Goal: Transaction & Acquisition: Purchase product/service

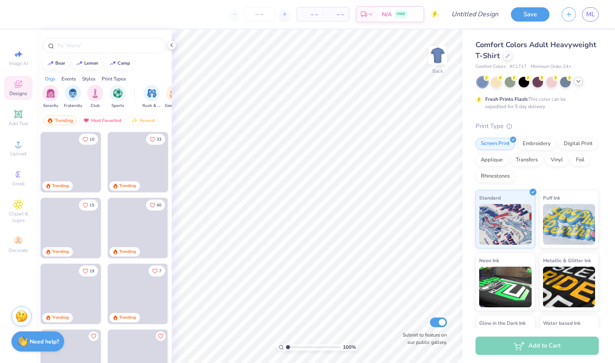
click at [582, 81] on icon at bounding box center [579, 81] width 7 height 7
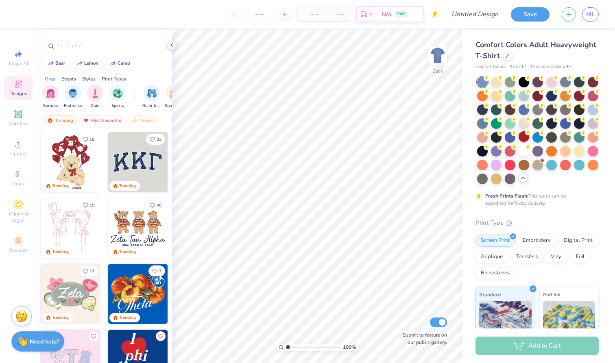
click at [524, 138] on div at bounding box center [524, 136] width 11 height 11
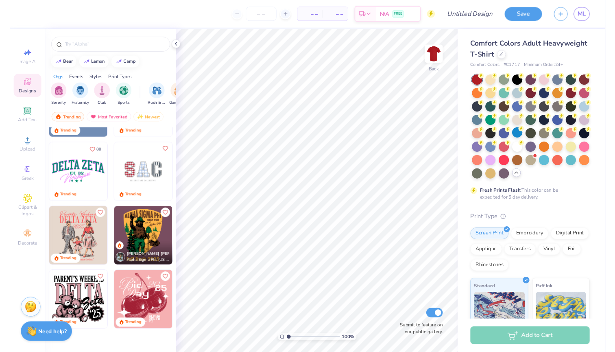
scroll to position [1707, 0]
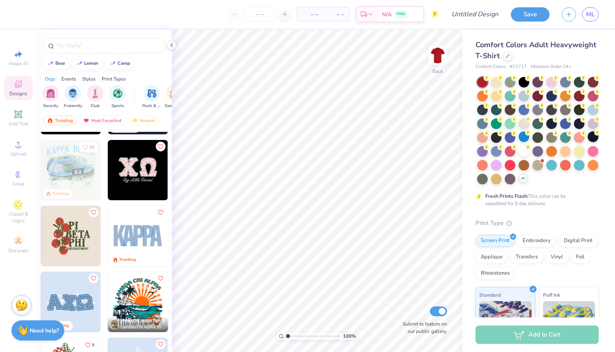
click at [596, 136] on div at bounding box center [593, 136] width 11 height 11
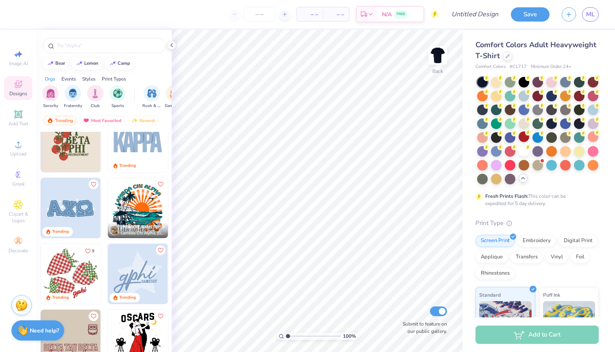
scroll to position [1913, 0]
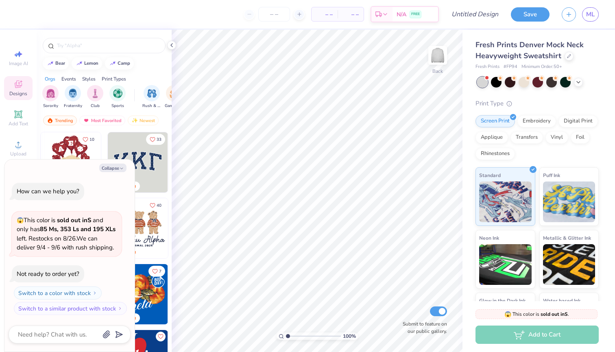
click at [557, 67] on span "Minimum Order: 50 +" at bounding box center [542, 66] width 41 height 7
click at [562, 67] on span "Minimum Order: 50 +" at bounding box center [542, 66] width 41 height 7
click at [570, 66] on div "Fresh Prints # FP94 Minimum Order: 50 +" at bounding box center [537, 66] width 123 height 7
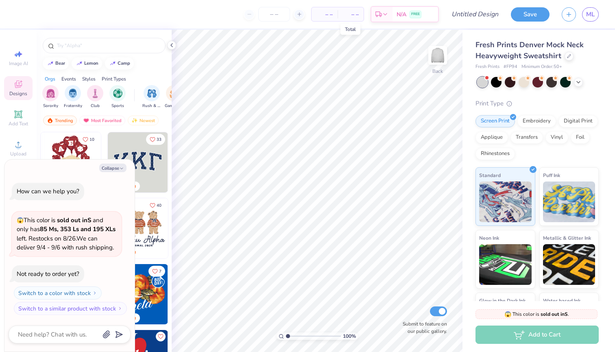
click at [350, 16] on span "– –" at bounding box center [351, 14] width 16 height 9
click at [304, 13] on div at bounding box center [299, 14] width 11 height 11
type input "50"
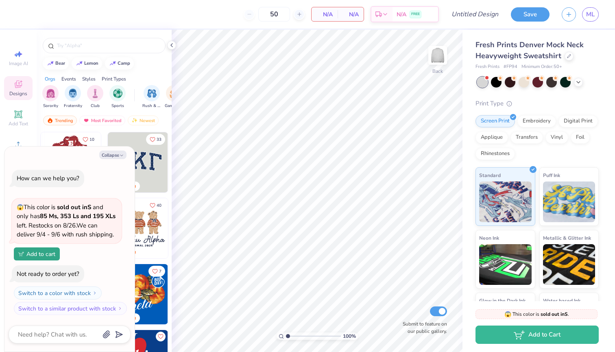
click at [246, 14] on div "50" at bounding box center [274, 14] width 61 height 15
click at [441, 314] on input "Submit to feature on our public gallery." at bounding box center [438, 311] width 17 height 10
checkbox input "false"
click at [537, 89] on div "Fresh Prints Denver Mock Neck Heavyweight Sweatshirt Fresh Prints # FP94 Minimu…" at bounding box center [537, 195] width 123 height 312
click at [537, 86] on div at bounding box center [538, 81] width 11 height 11
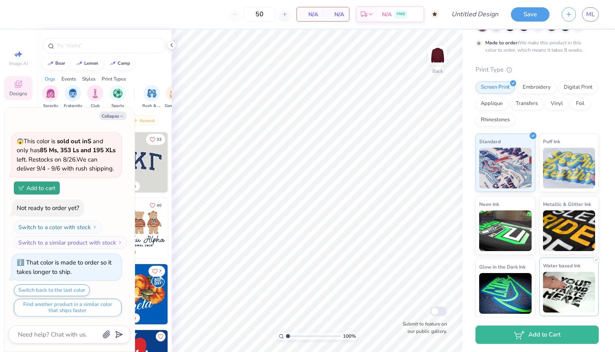
scroll to position [56, 0]
click at [536, 89] on div "Embroidery" at bounding box center [537, 87] width 39 height 12
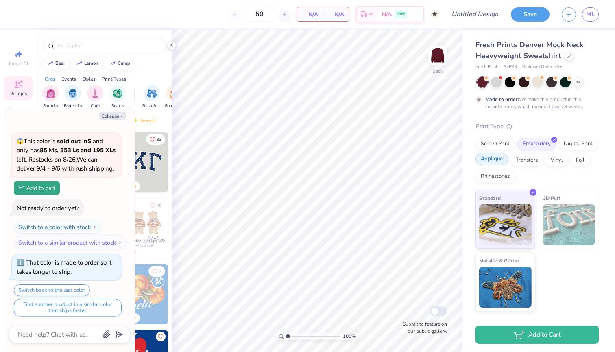
click at [503, 158] on div "Applique" at bounding box center [492, 159] width 33 height 12
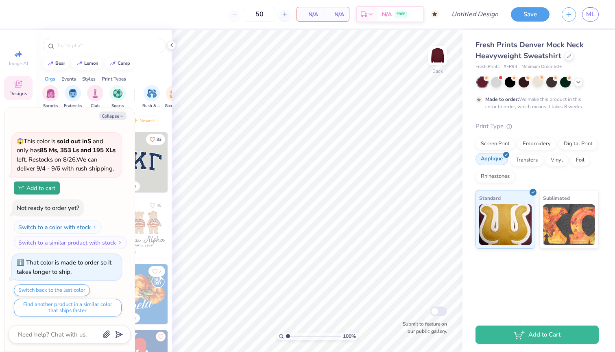
scroll to position [76, 0]
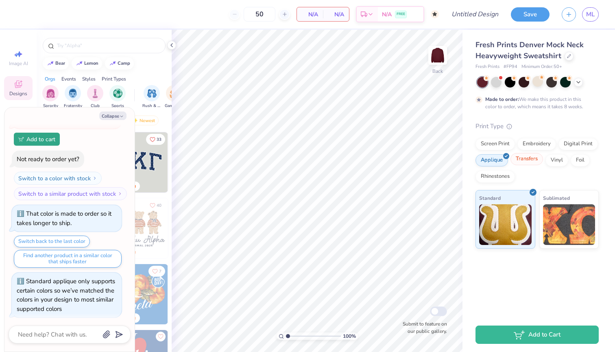
click at [522, 158] on div "Transfers" at bounding box center [527, 159] width 33 height 12
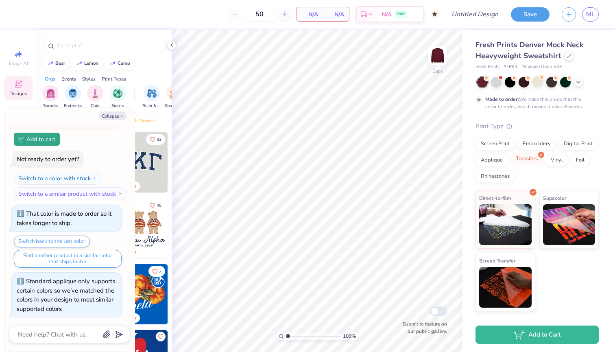
scroll to position [125, 0]
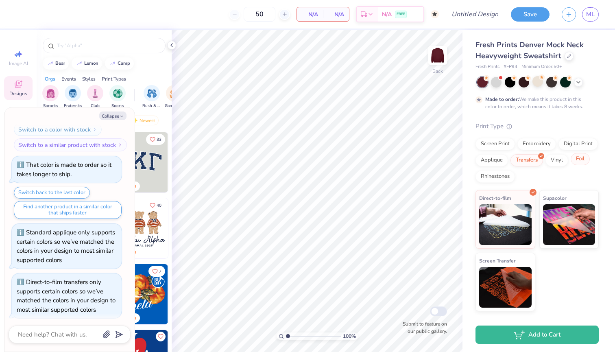
click at [578, 158] on div "Foil" at bounding box center [580, 159] width 19 height 12
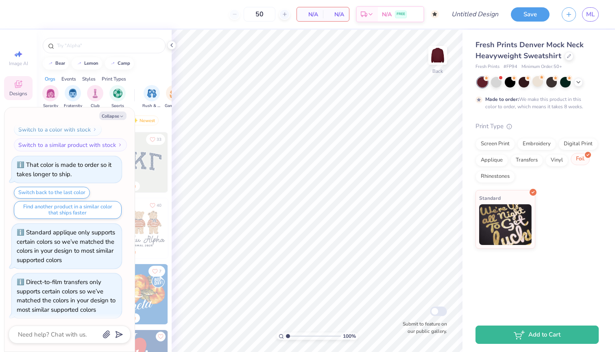
scroll to position [173, 0]
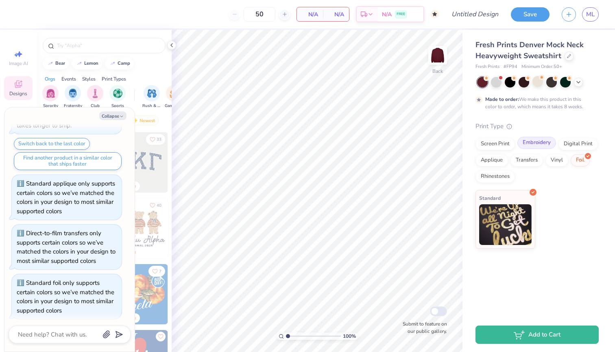
click at [537, 140] on div "Embroidery" at bounding box center [537, 143] width 39 height 12
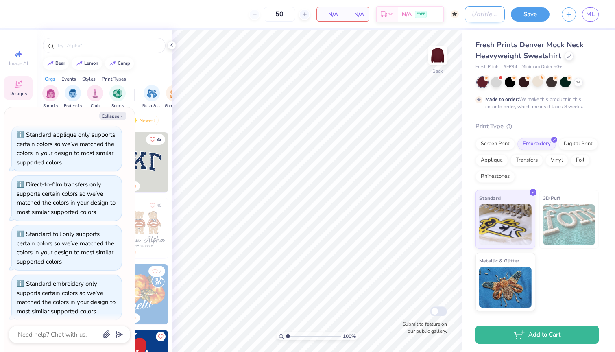
click at [475, 14] on input "Design Title" at bounding box center [485, 14] width 40 height 16
click at [114, 118] on button "Collapse" at bounding box center [112, 116] width 27 height 9
type textarea "x"
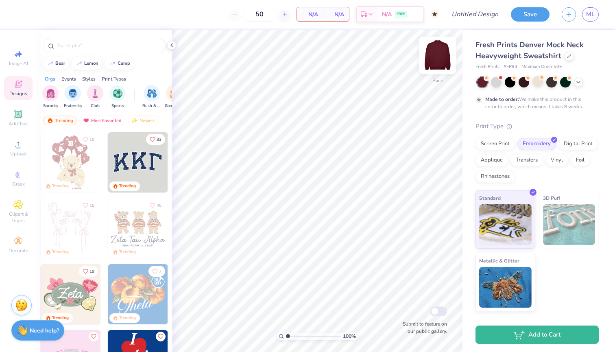
click at [440, 57] on img at bounding box center [438, 55] width 33 height 33
click at [14, 150] on div "Upload" at bounding box center [18, 148] width 28 height 24
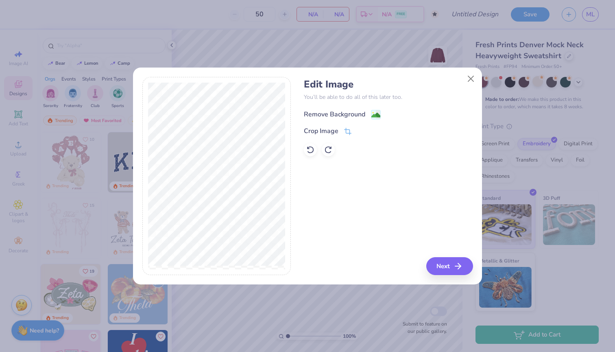
click at [351, 111] on div "Remove Background" at bounding box center [334, 114] width 61 height 10
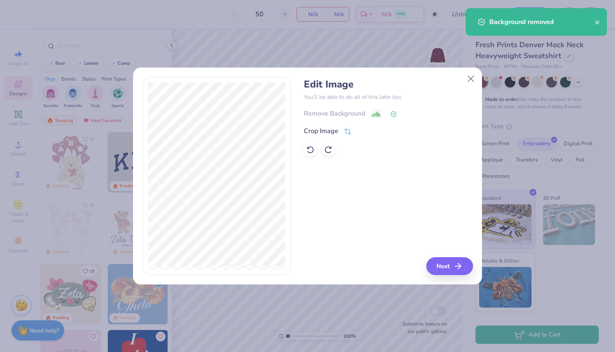
click at [460, 276] on div "Edit Image You’ll be able to do all of this later too. Remove Background Crop I…" at bounding box center [307, 181] width 349 height 208
click at [460, 268] on icon "button" at bounding box center [461, 266] width 10 height 10
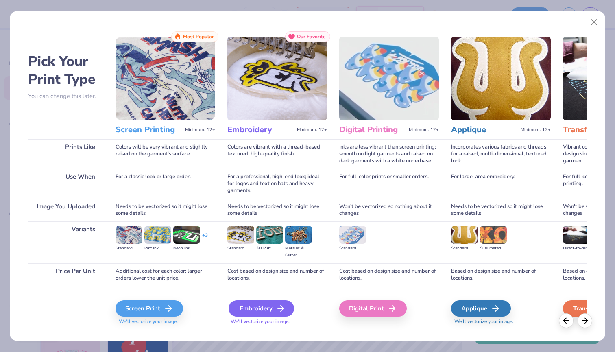
click at [267, 308] on div "Embroidery" at bounding box center [262, 308] width 66 height 16
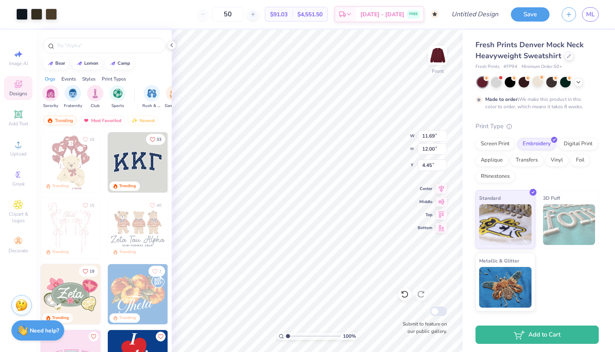
type input "6.25"
click at [405, 293] on icon at bounding box center [405, 294] width 8 height 8
click at [418, 293] on icon at bounding box center [421, 294] width 7 height 7
click at [433, 54] on img at bounding box center [438, 55] width 33 height 33
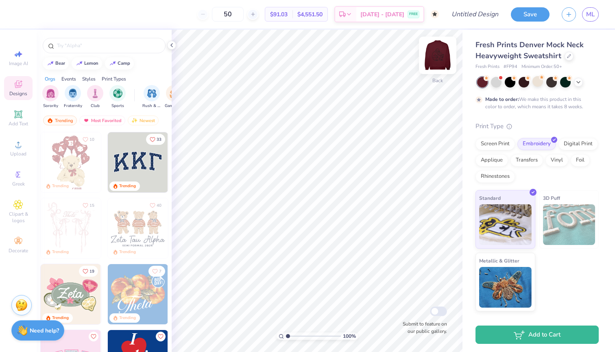
click at [442, 70] on div "Back" at bounding box center [438, 60] width 19 height 29
click at [575, 81] on div at bounding box center [578, 81] width 9 height 9
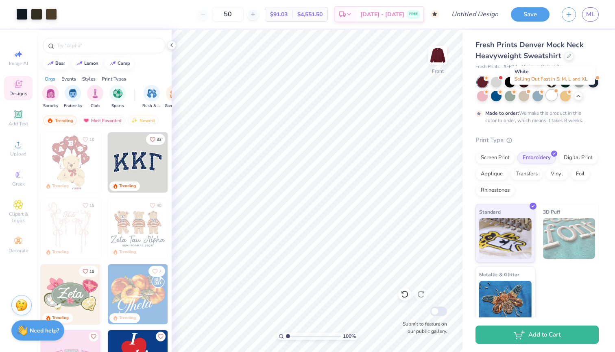
click at [551, 97] on div at bounding box center [552, 95] width 11 height 11
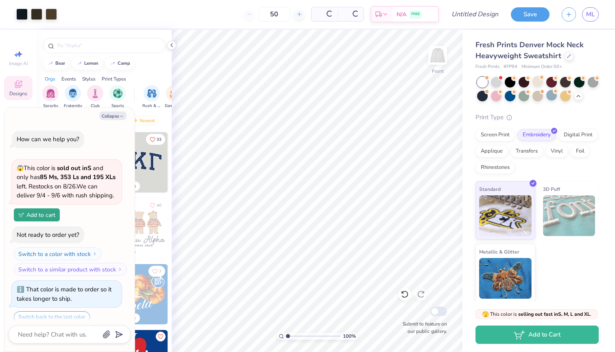
scroll to position [389, 0]
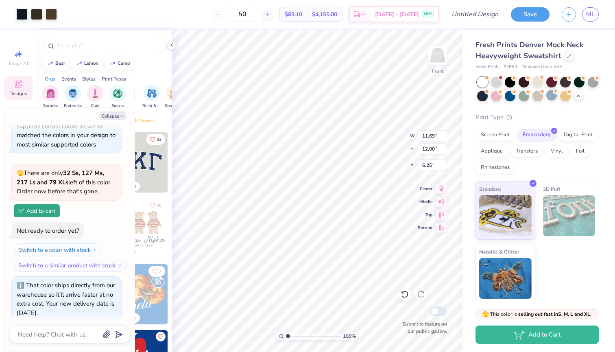
type textarea "x"
type input "5.37"
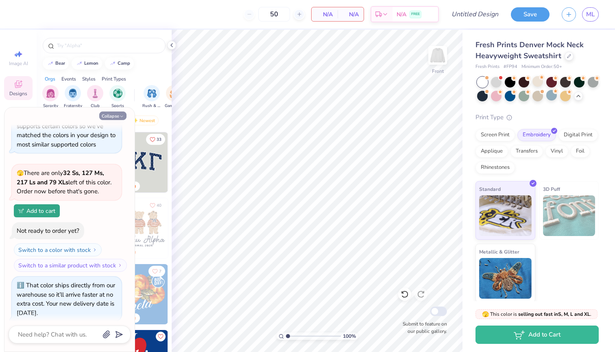
click at [120, 113] on button "Collapse" at bounding box center [112, 116] width 27 height 9
type textarea "x"
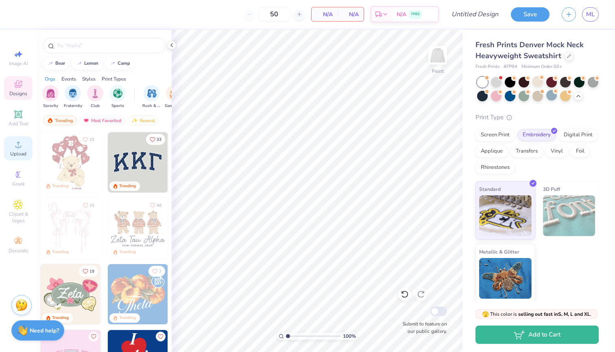
click at [17, 143] on icon at bounding box center [18, 145] width 6 height 6
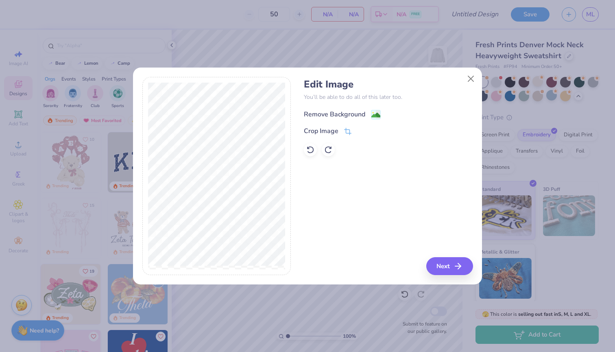
click at [353, 117] on div "Remove Background" at bounding box center [334, 114] width 61 height 10
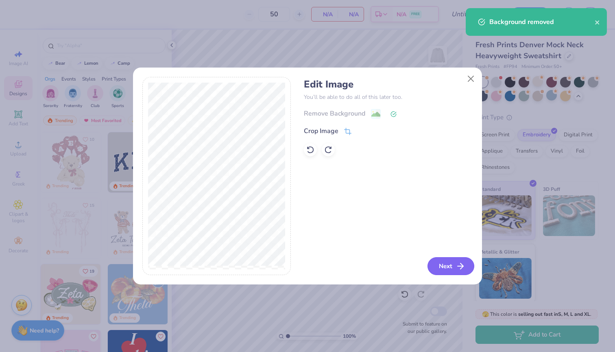
click at [454, 267] on button "Next" at bounding box center [451, 266] width 47 height 18
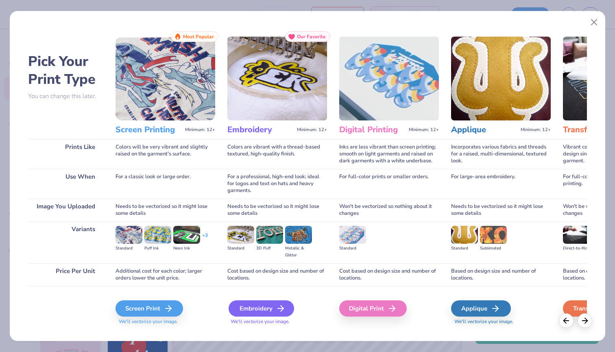
click at [271, 314] on div "Embroidery" at bounding box center [262, 308] width 66 height 16
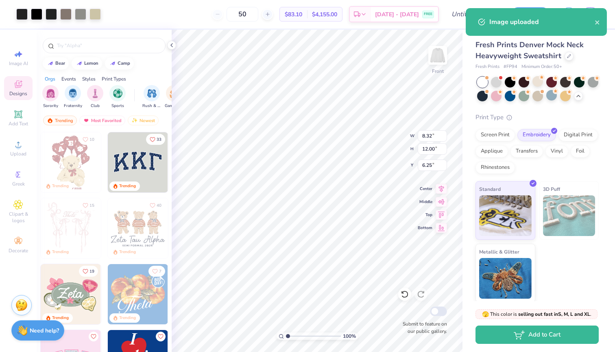
type input "2.68"
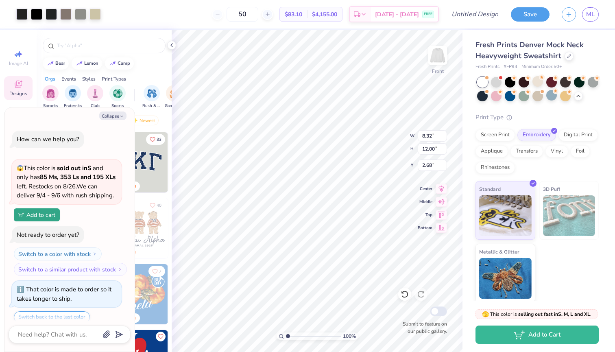
scroll to position [456, 0]
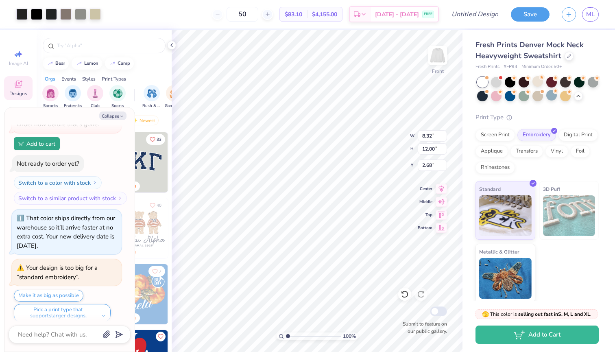
type textarea "x"
type input "6.25"
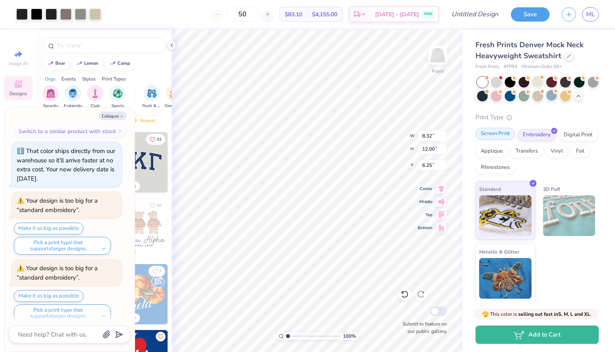
click at [497, 135] on div "Screen Print" at bounding box center [495, 134] width 39 height 12
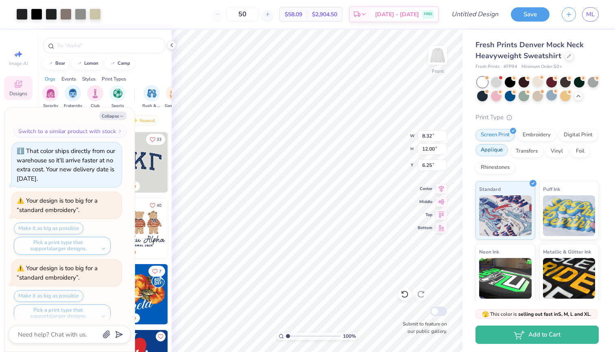
type textarea "x"
type input "3.73"
type textarea "x"
type input "11.99"
type input "17.29"
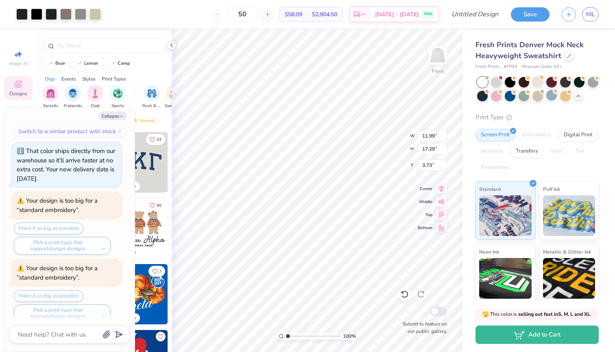
type textarea "x"
type input "3.81"
click at [551, 82] on div at bounding box center [552, 81] width 11 height 11
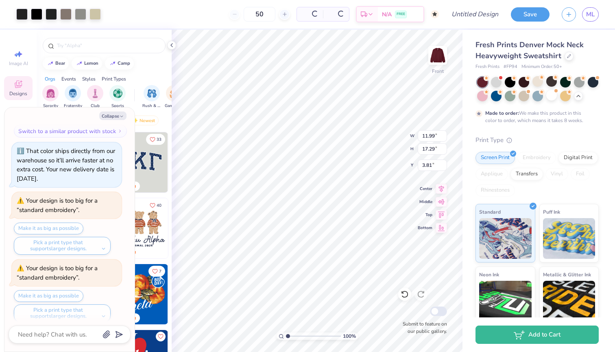
scroll to position [600, 0]
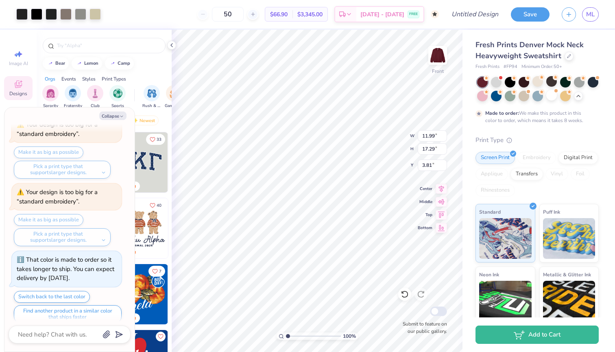
type textarea "x"
type input "3.60"
click at [438, 49] on img at bounding box center [438, 55] width 33 height 33
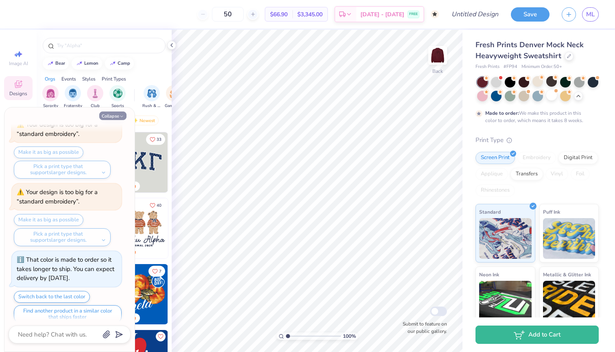
click at [120, 114] on icon "button" at bounding box center [121, 116] width 5 height 5
type textarea "x"
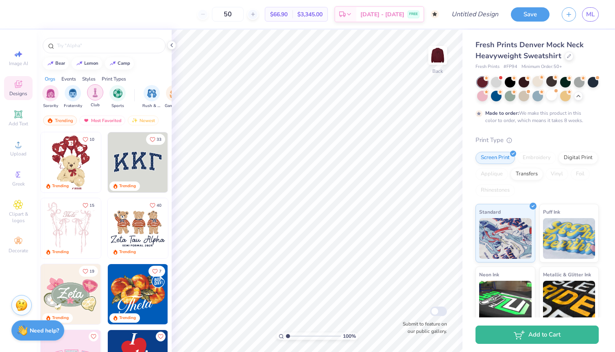
click at [95, 92] on img "filter for Club" at bounding box center [95, 92] width 9 height 9
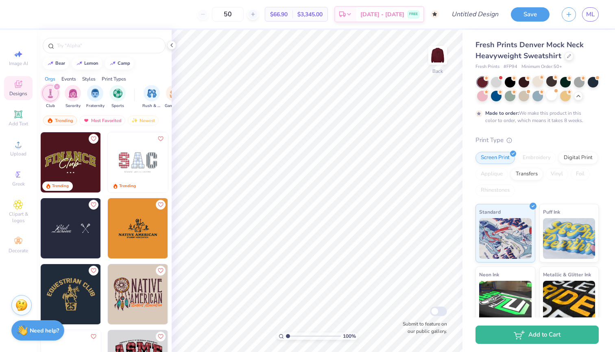
click at [143, 166] on img at bounding box center [138, 162] width 60 height 60
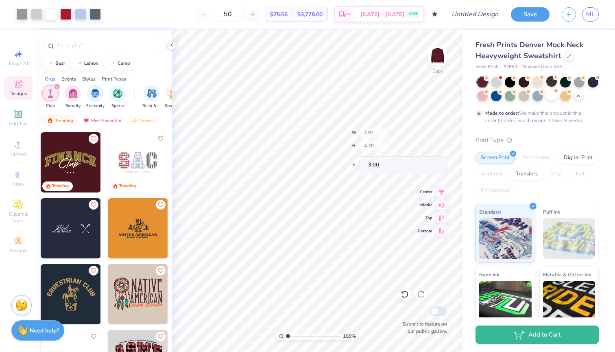
type input "2.43"
type input "3.04"
type input "3.15"
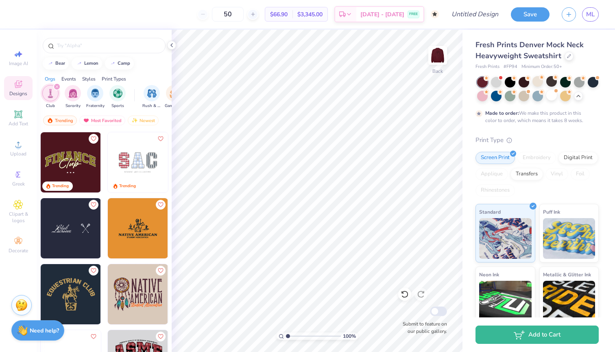
click at [293, 19] on div "$66.90 Per Item" at bounding box center [278, 14] width 27 height 14
click at [288, 15] on span "$66.90" at bounding box center [279, 14] width 18 height 9
click at [319, 15] on span "$3,345.00" at bounding box center [310, 14] width 25 height 9
click at [438, 51] on img at bounding box center [438, 55] width 33 height 33
click at [592, 8] on link "ML" at bounding box center [590, 14] width 17 height 14
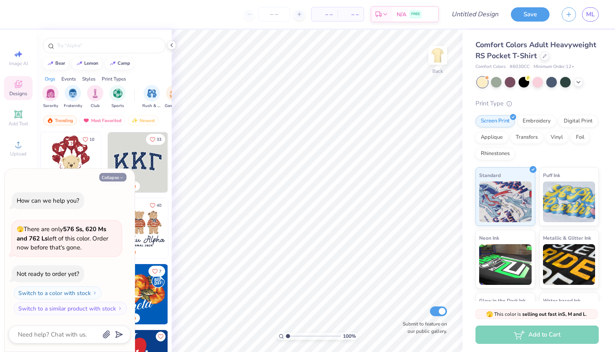
click at [114, 180] on button "Collapse" at bounding box center [112, 177] width 27 height 9
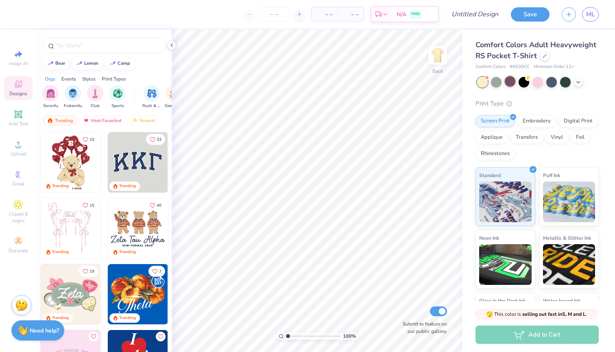
click at [507, 78] on div at bounding box center [510, 81] width 11 height 11
click at [582, 81] on div at bounding box center [578, 81] width 9 height 9
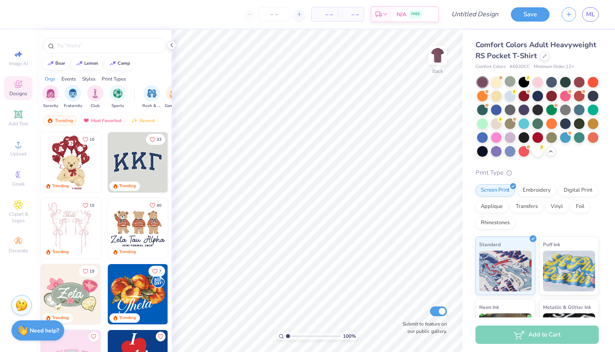
click at [518, 96] on div at bounding box center [538, 117] width 122 height 80
click at [522, 96] on div at bounding box center [524, 95] width 11 height 11
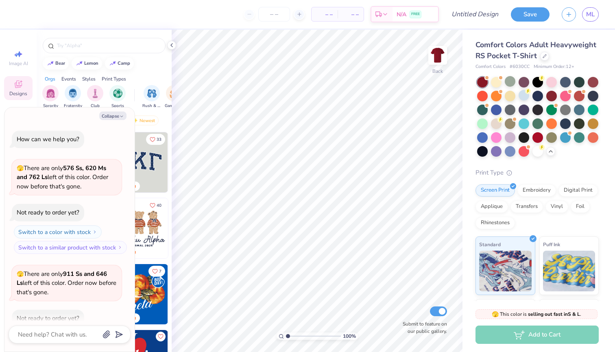
scroll to position [43, 0]
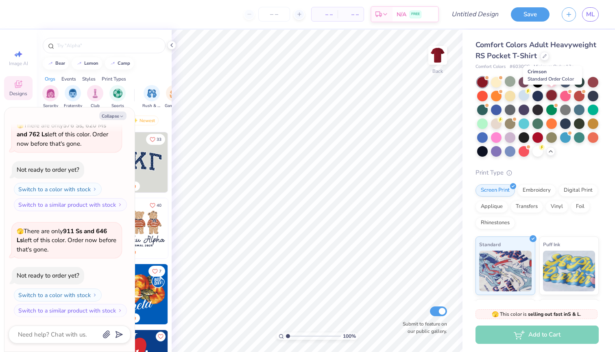
click at [550, 96] on div at bounding box center [552, 95] width 11 height 11
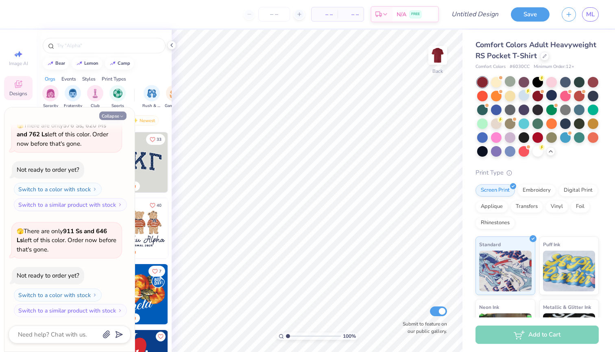
click at [114, 119] on button "Collapse" at bounding box center [112, 116] width 27 height 9
type textarea "x"
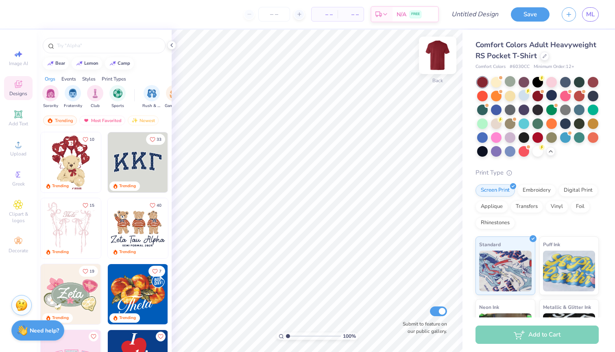
click at [434, 49] on img at bounding box center [438, 55] width 33 height 33
click at [21, 143] on icon at bounding box center [18, 145] width 10 height 10
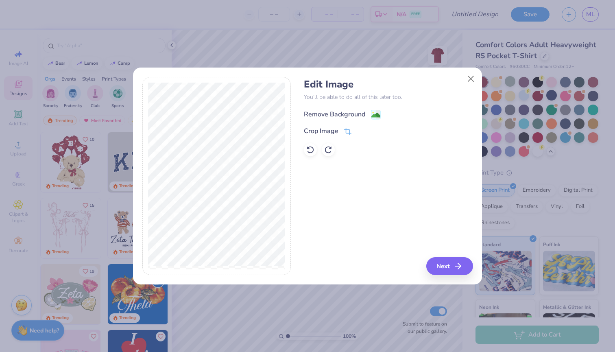
click at [345, 112] on div "Remove Background" at bounding box center [334, 114] width 61 height 10
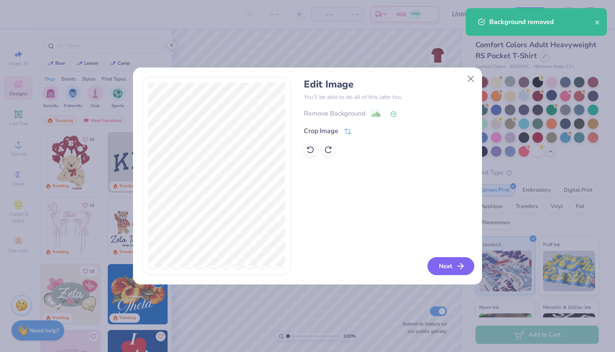
click at [455, 262] on button "Next" at bounding box center [451, 266] width 47 height 18
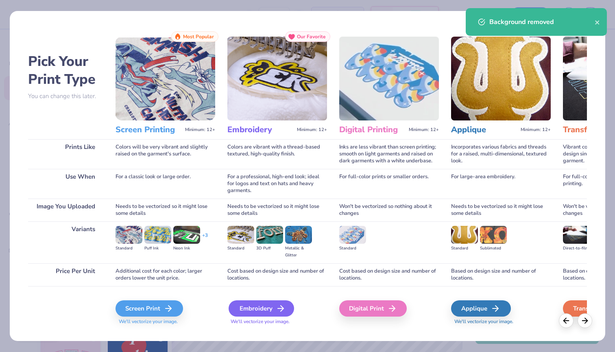
click at [278, 304] on icon at bounding box center [281, 309] width 10 height 10
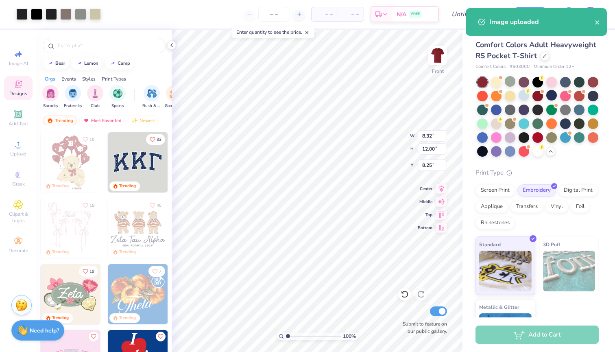
type input "3.49"
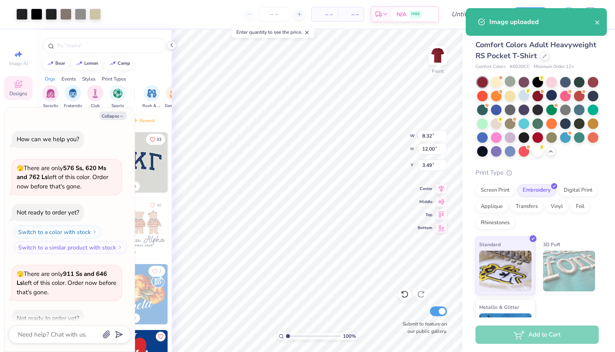
scroll to position [110, 0]
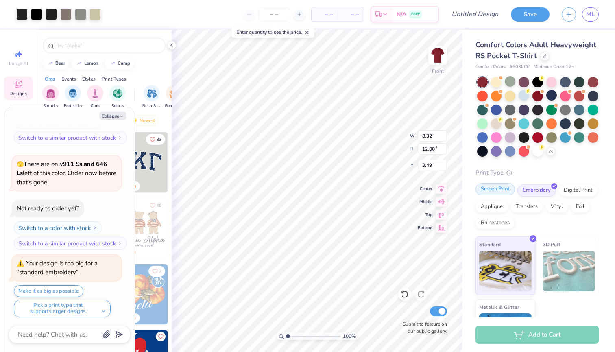
click at [502, 190] on div "Screen Print" at bounding box center [495, 189] width 39 height 12
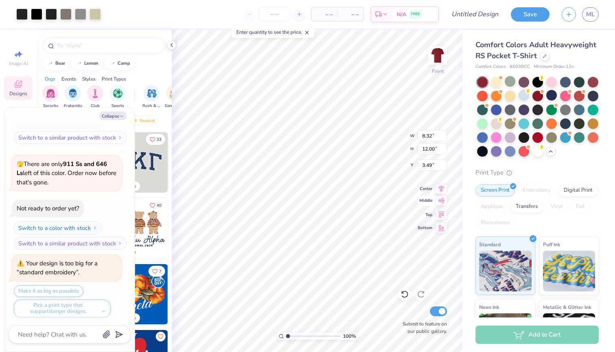
type textarea "x"
type input "10.86"
type input "15.66"
type textarea "x"
type input "4.32"
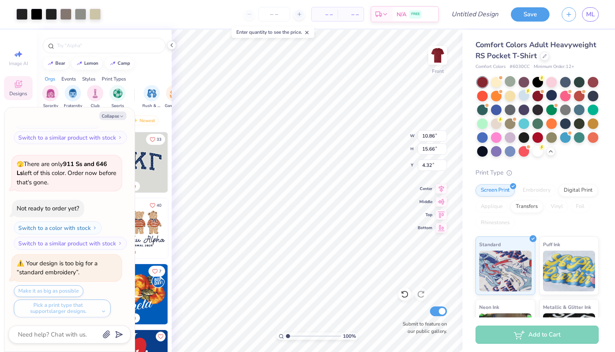
type textarea "x"
type input "2.75"
type textarea "x"
type input "1.71"
click at [591, 14] on span "ML" at bounding box center [590, 14] width 9 height 9
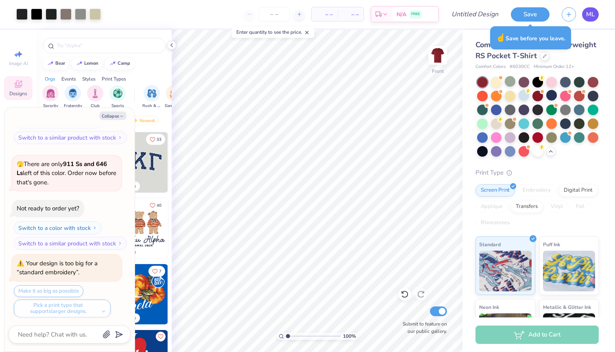
type textarea "x"
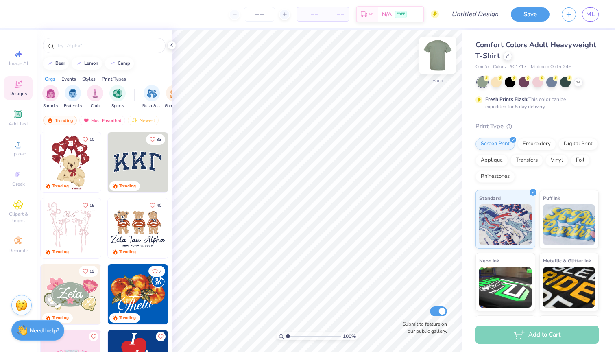
click at [438, 63] on img at bounding box center [438, 55] width 33 height 33
click at [546, 148] on div "Embroidery" at bounding box center [537, 143] width 39 height 12
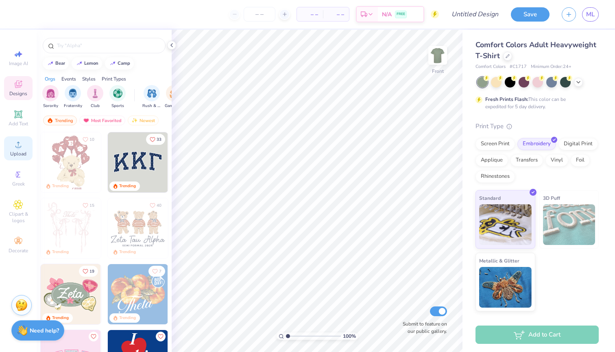
click at [22, 141] on icon at bounding box center [18, 145] width 10 height 10
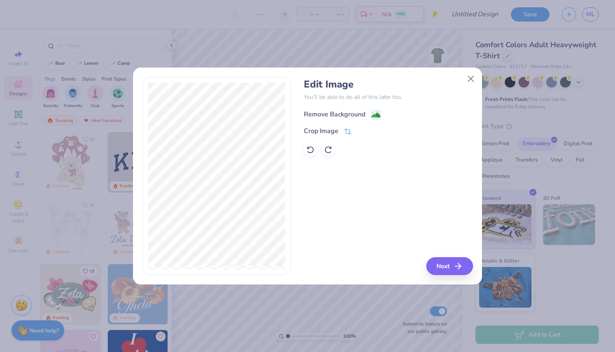
click at [325, 114] on div "Remove Background" at bounding box center [334, 114] width 61 height 10
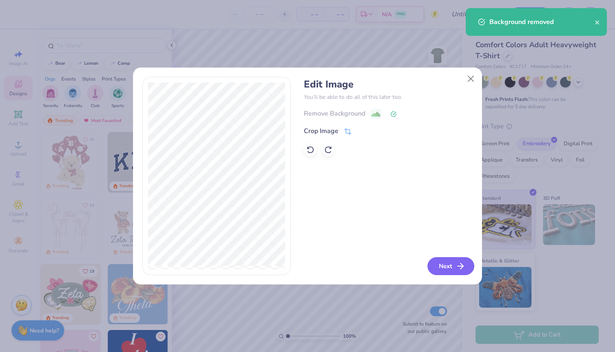
click at [455, 263] on button "Next" at bounding box center [451, 266] width 47 height 18
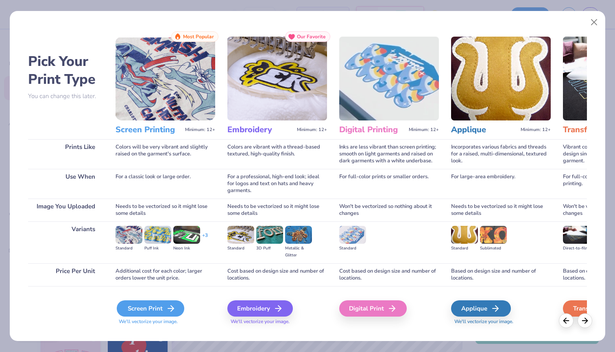
click at [167, 312] on icon at bounding box center [171, 309] width 10 height 10
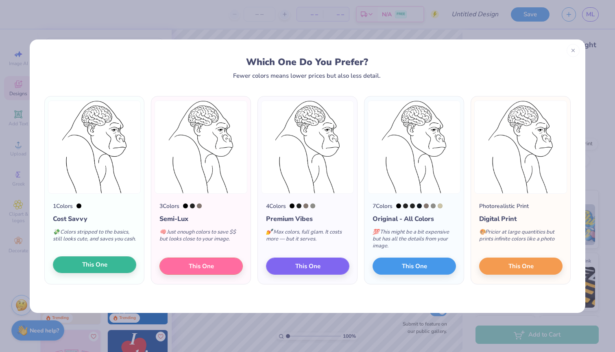
click at [106, 266] on span "This One" at bounding box center [94, 264] width 25 height 9
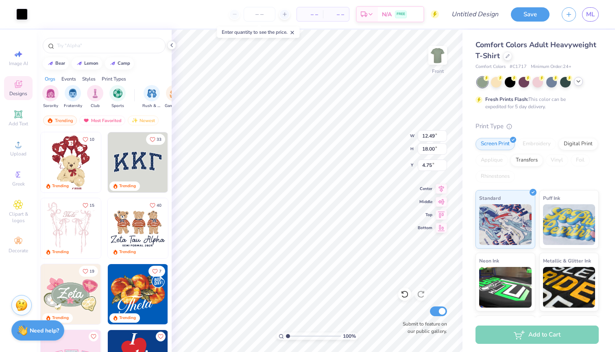
click at [582, 82] on icon at bounding box center [579, 81] width 7 height 7
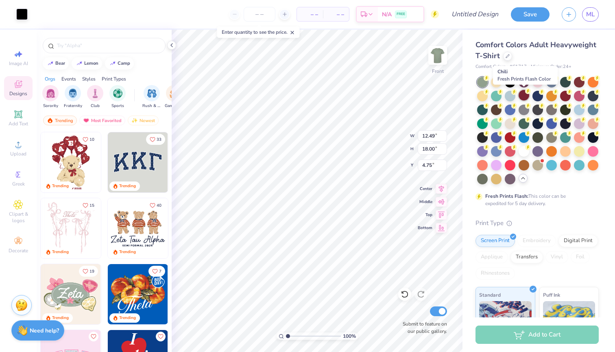
click at [525, 96] on div at bounding box center [524, 95] width 11 height 11
click at [568, 94] on div at bounding box center [565, 95] width 11 height 11
click at [542, 95] on div at bounding box center [538, 95] width 11 height 11
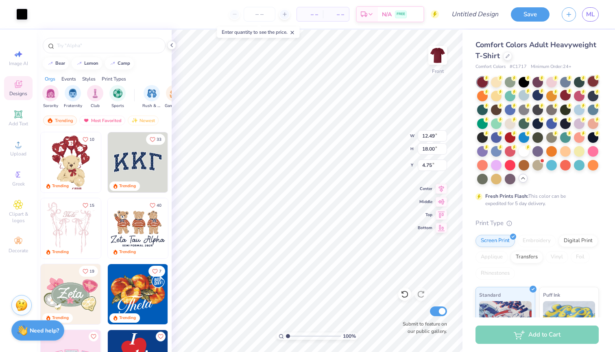
click at [595, 82] on div at bounding box center [593, 81] width 11 height 11
click at [564, 97] on div at bounding box center [565, 95] width 11 height 11
type input "2.80"
click at [439, 56] on img at bounding box center [438, 55] width 33 height 33
click at [19, 149] on div "Upload" at bounding box center [18, 148] width 28 height 24
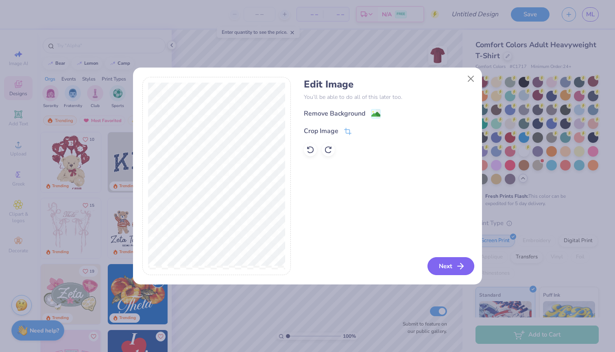
click at [438, 267] on button "Next" at bounding box center [451, 266] width 47 height 18
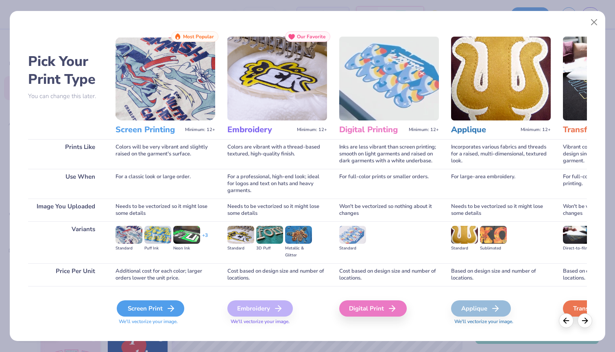
click at [155, 307] on div "Screen Print" at bounding box center [151, 308] width 68 height 16
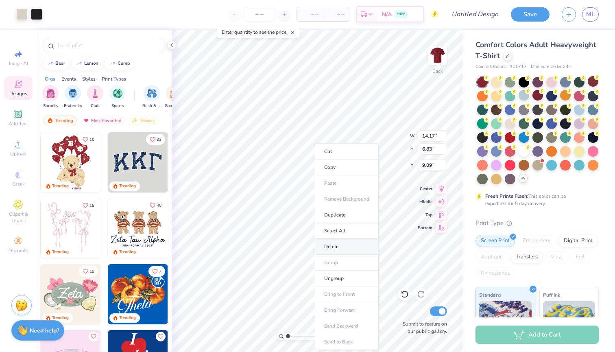
click at [346, 248] on li "Delete" at bounding box center [347, 247] width 64 height 16
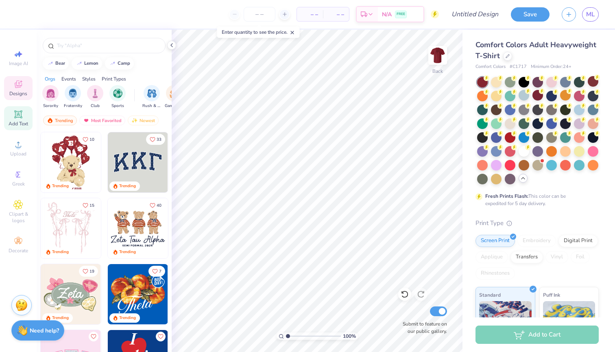
click at [18, 121] on span "Add Text" at bounding box center [19, 123] width 20 height 7
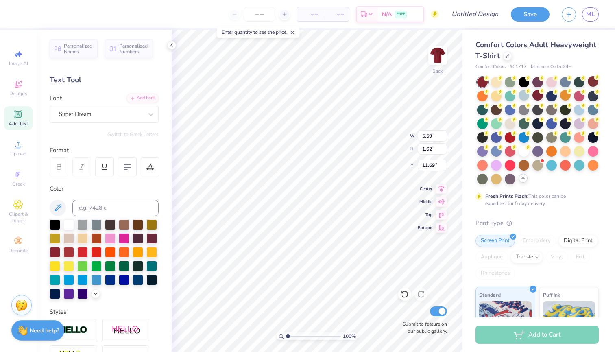
type textarea "T"
type textarea "PACS Psychology and Counseling Society"
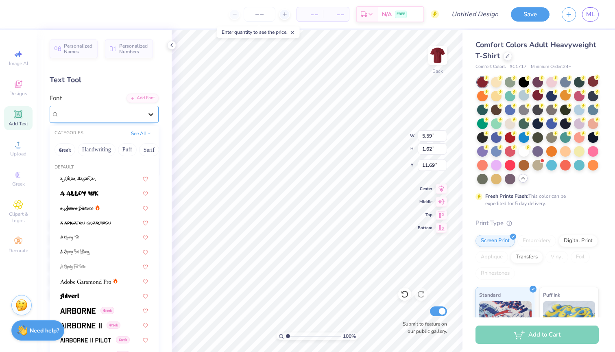
click at [150, 110] on icon at bounding box center [151, 114] width 8 height 8
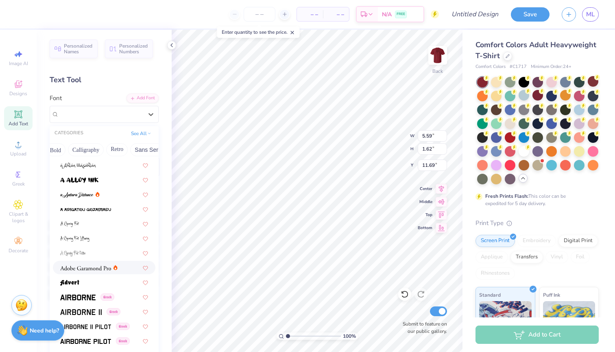
scroll to position [0, 172]
click at [145, 149] on button "Others" at bounding box center [144, 149] width 24 height 13
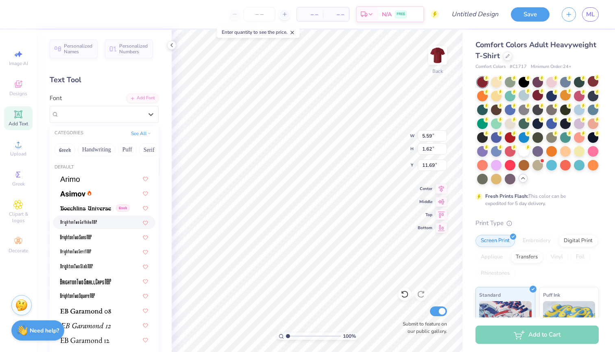
scroll to position [0, 0]
click at [100, 219] on div at bounding box center [104, 222] width 88 height 9
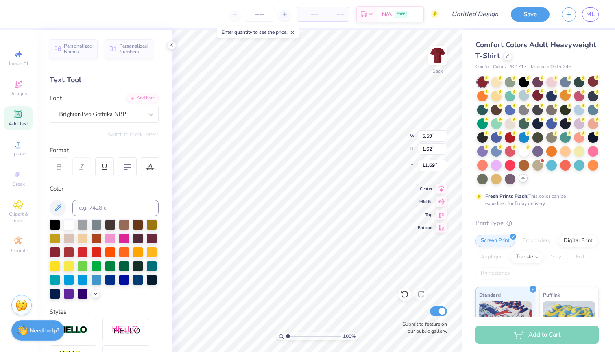
scroll to position [1, 3]
type input "5.27"
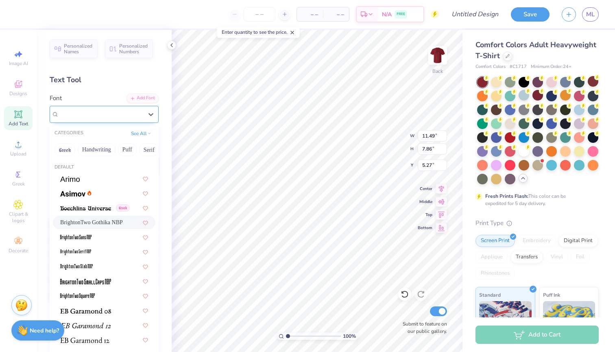
click at [94, 114] on span "BrightonTwo Gothika NBP" at bounding box center [92, 113] width 67 height 9
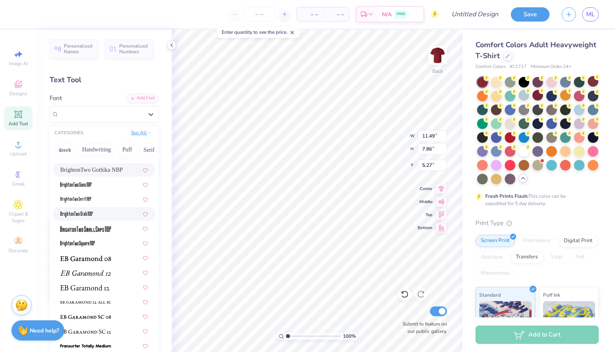
scroll to position [0, 45]
click at [152, 134] on button "See All" at bounding box center [141, 133] width 25 height 8
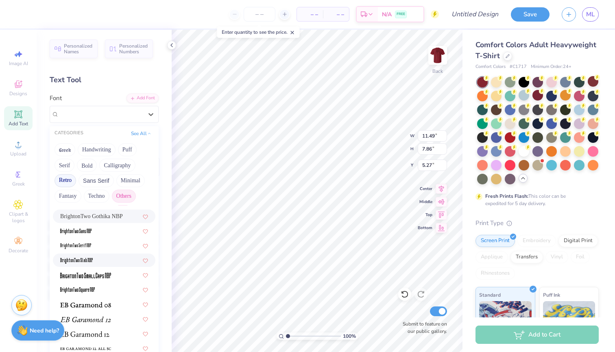
click at [62, 183] on button "Retro" at bounding box center [66, 180] width 22 height 13
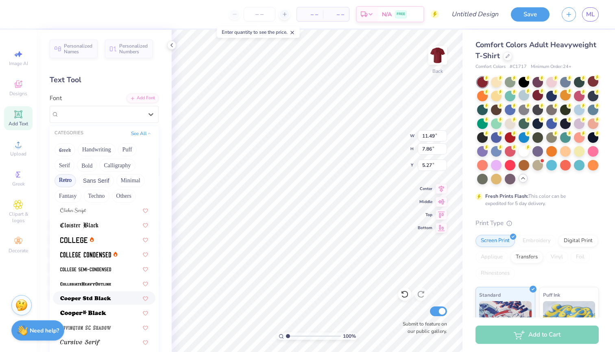
scroll to position [308, 0]
click at [94, 240] on div at bounding box center [104, 239] width 88 height 9
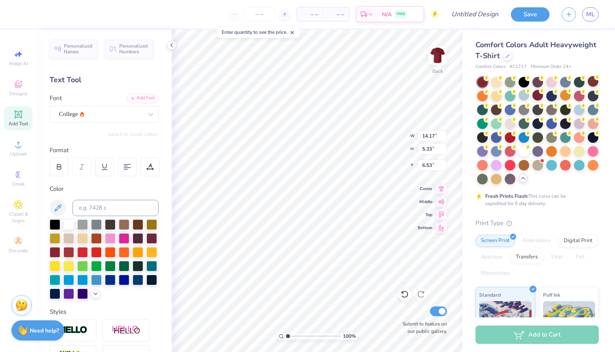
type input "6.80"
type input "2.56"
type input "4.27"
click at [442, 59] on img at bounding box center [438, 55] width 33 height 33
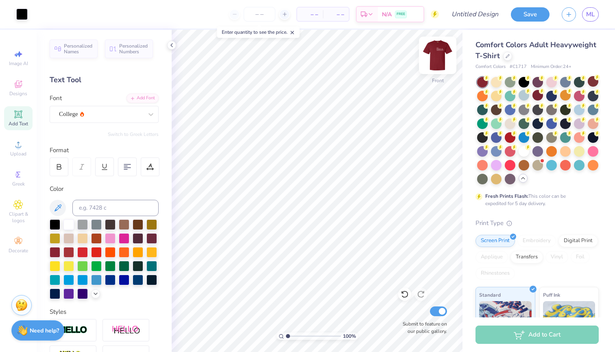
click at [442, 59] on img at bounding box center [438, 55] width 33 height 33
type textarea "PACS"
click at [444, 61] on img at bounding box center [438, 55] width 33 height 33
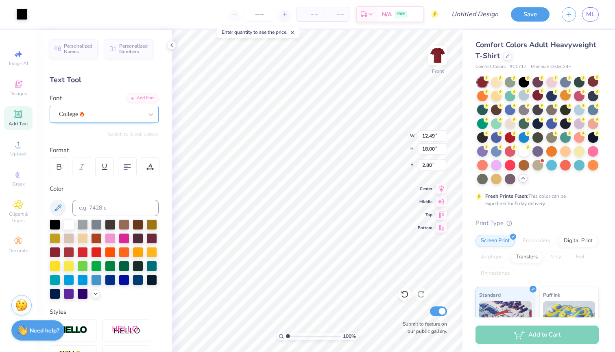
click at [111, 116] on div "College" at bounding box center [100, 114] width 85 height 13
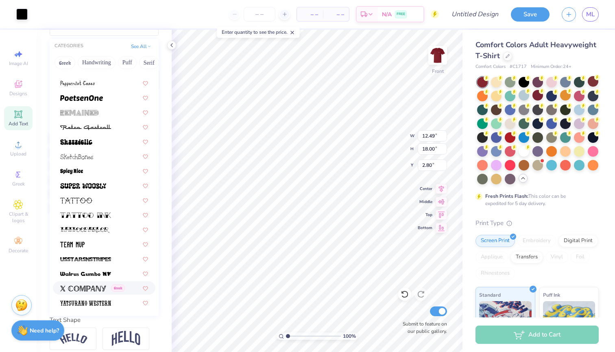
scroll to position [97, 0]
